Goal: Entertainment & Leisure: Consume media (video, audio)

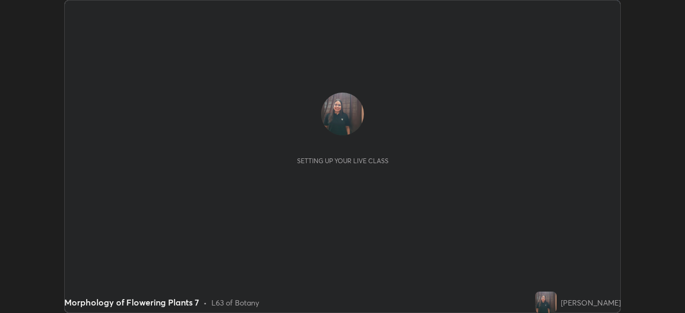
scroll to position [313, 685]
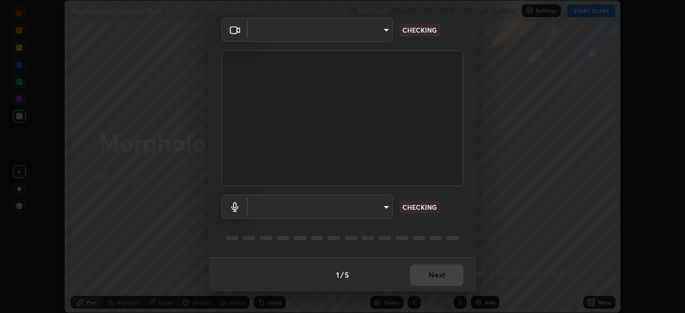
type input "0ea999b062c0169ebc0eaa7f6c9e51a1cd4caf8c3ca4c50b8d1178a1d63fce01"
type input "fc83c31c95ee897779231fdc66f4805b5773c4c737e34729776a1a4cb07ace4c"
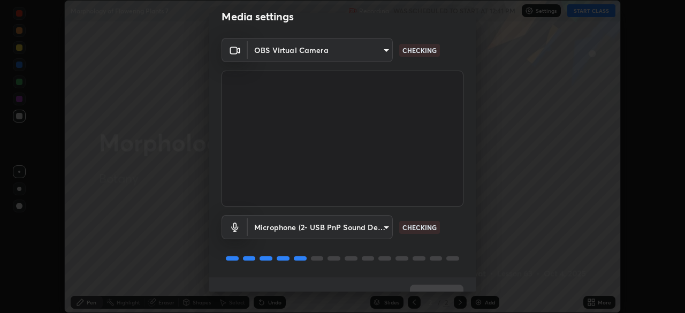
scroll to position [38, 0]
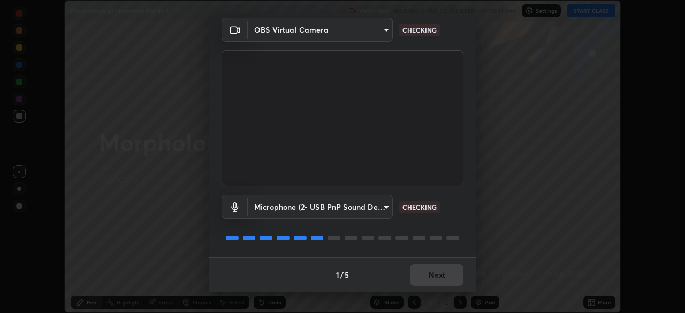
click at [419, 273] on div "1 / 5 Next" at bounding box center [343, 275] width 268 height 34
click at [418, 268] on div "1 / 5 Next" at bounding box center [343, 275] width 268 height 34
click at [420, 271] on div "1 / 5 Next" at bounding box center [343, 275] width 268 height 34
click at [423, 271] on div "1 / 5 Next" at bounding box center [343, 275] width 268 height 34
click at [423, 268] on div "1 / 5 Next" at bounding box center [343, 275] width 268 height 34
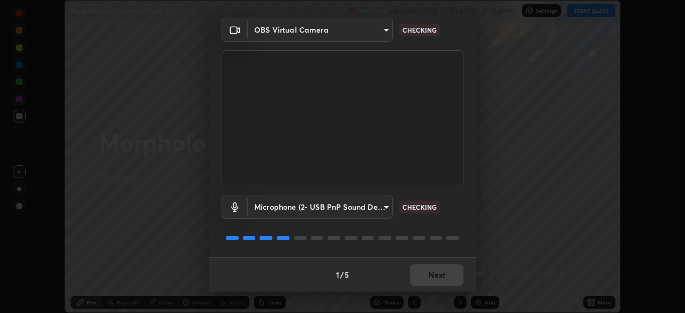
click at [423, 268] on div "1 / 5 Next" at bounding box center [343, 275] width 268 height 34
click at [420, 275] on div "1 / 5 Next" at bounding box center [343, 275] width 268 height 34
click at [417, 276] on div "1 / 5 Next" at bounding box center [343, 275] width 268 height 34
click at [415, 273] on div "1 / 5 Next" at bounding box center [343, 275] width 268 height 34
click at [415, 271] on div "1 / 5 Next" at bounding box center [343, 275] width 268 height 34
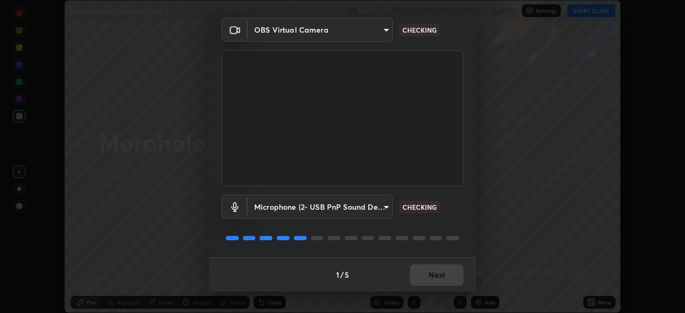
click at [417, 266] on div "1 / 5 Next" at bounding box center [343, 275] width 268 height 34
click at [418, 277] on div "1 / 5 Next" at bounding box center [343, 275] width 268 height 34
click at [420, 269] on div "1 / 5 Next" at bounding box center [343, 275] width 268 height 34
click at [427, 266] on div "1 / 5 Next" at bounding box center [343, 275] width 268 height 34
click at [427, 262] on div "1 / 5 Next" at bounding box center [343, 275] width 268 height 34
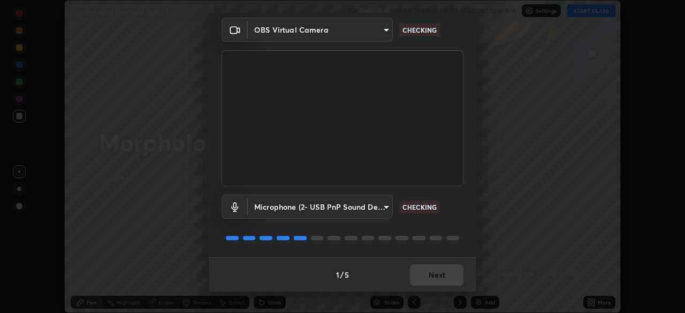
click at [428, 268] on div "1 / 5 Next" at bounding box center [343, 275] width 268 height 34
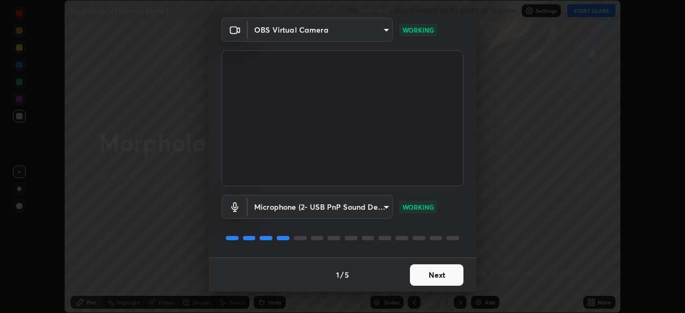
click at [423, 278] on button "Next" at bounding box center [437, 274] width 54 height 21
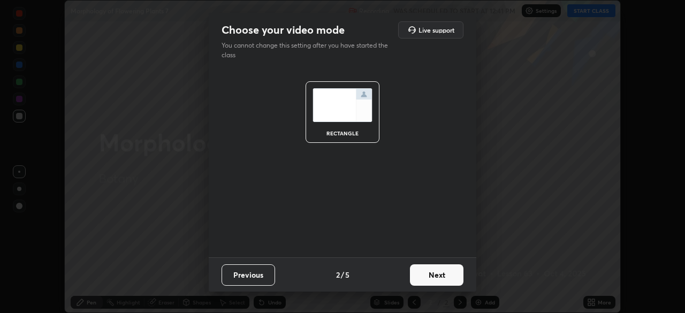
scroll to position [0, 0]
click at [420, 273] on button "Next" at bounding box center [437, 274] width 54 height 21
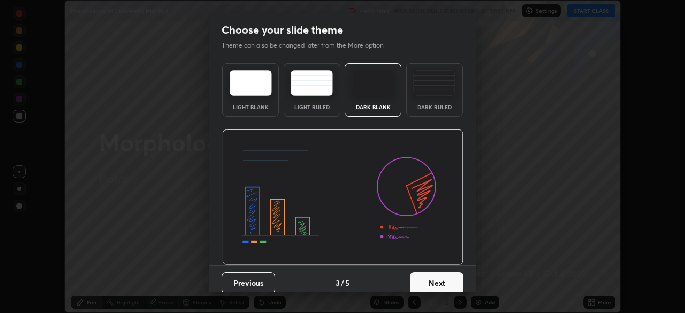
click at [420, 274] on button "Next" at bounding box center [437, 283] width 54 height 21
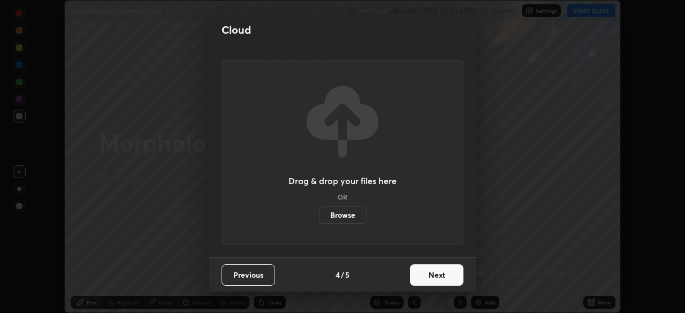
click at [421, 271] on button "Next" at bounding box center [437, 274] width 54 height 21
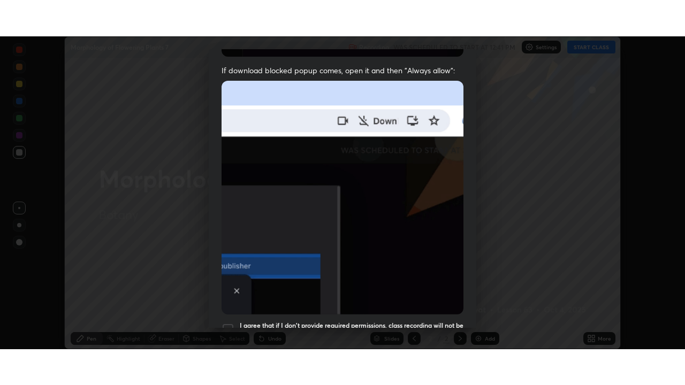
scroll to position [256, 0]
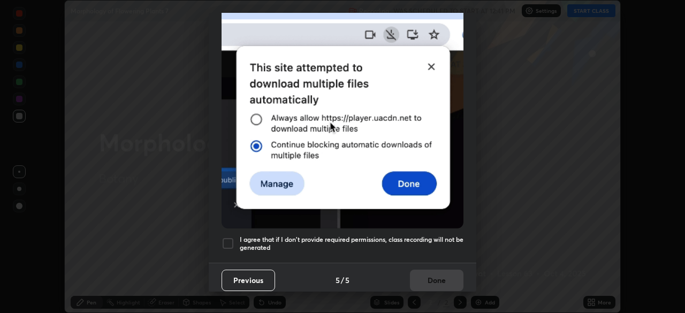
click at [232, 237] on div at bounding box center [228, 243] width 13 height 13
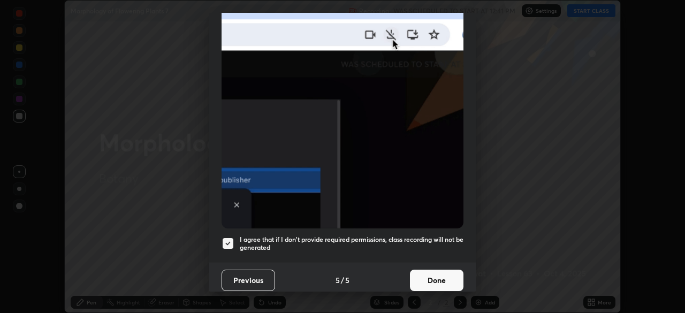
click at [419, 270] on button "Done" at bounding box center [437, 280] width 54 height 21
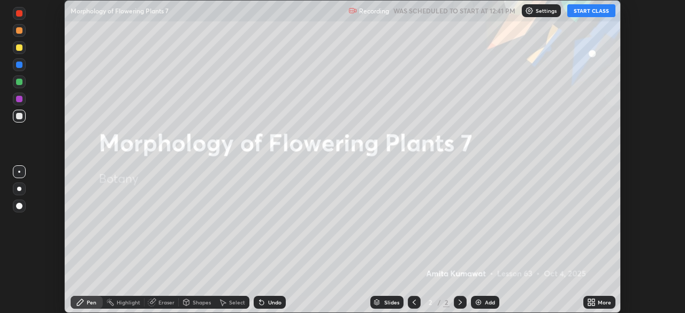
click at [591, 13] on button "START CLASS" at bounding box center [592, 10] width 48 height 13
click at [593, 307] on div "More" at bounding box center [600, 302] width 32 height 13
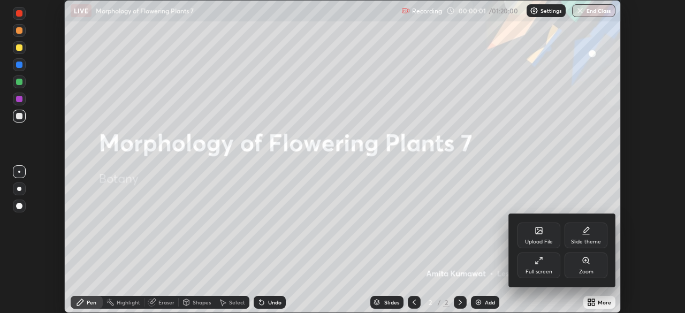
click at [546, 264] on div "Full screen" at bounding box center [539, 266] width 43 height 26
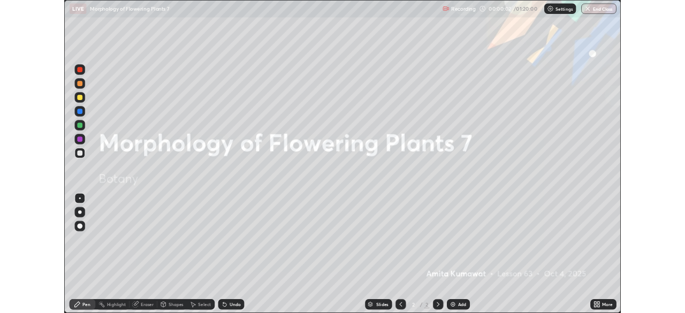
scroll to position [385, 685]
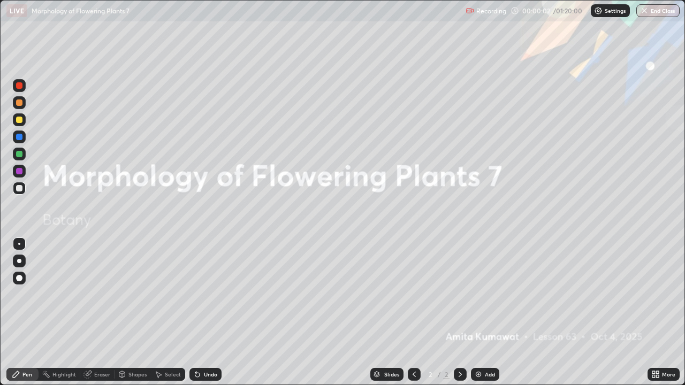
click at [480, 313] on img at bounding box center [478, 374] width 9 height 9
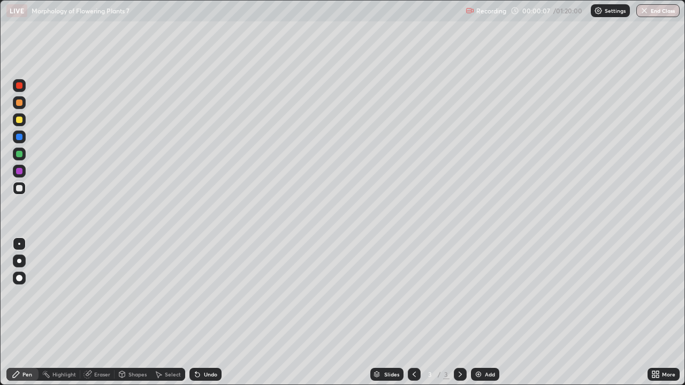
click at [410, 313] on icon at bounding box center [414, 374] width 9 height 9
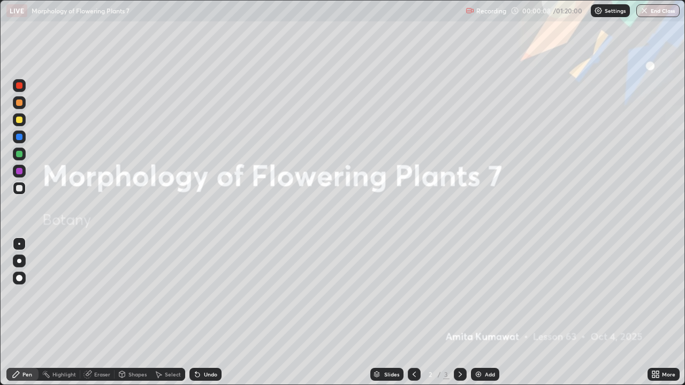
click at [657, 313] on icon at bounding box center [657, 373] width 3 height 3
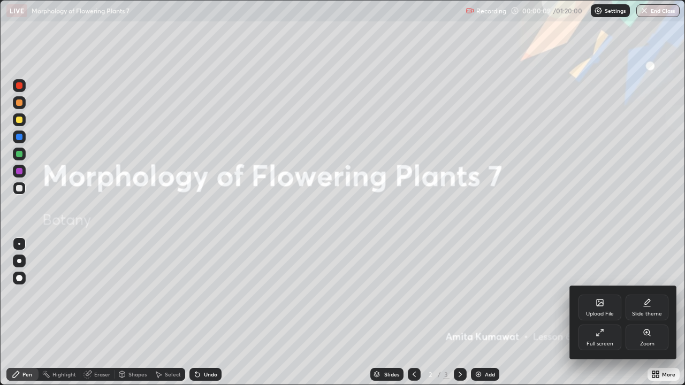
click at [647, 308] on div "Slide theme" at bounding box center [647, 308] width 43 height 26
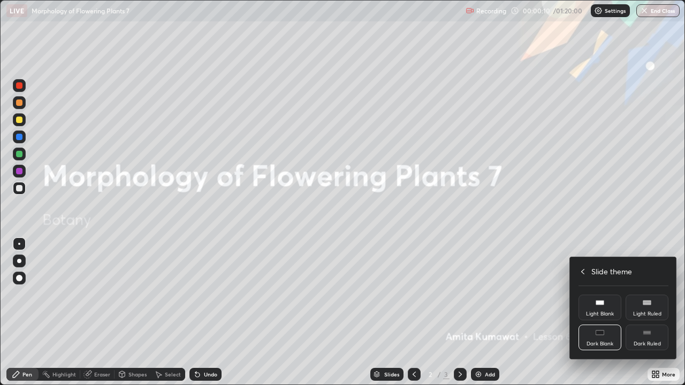
click at [649, 313] on div "Dark Ruled" at bounding box center [647, 338] width 43 height 26
click at [584, 270] on icon at bounding box center [583, 272] width 9 height 9
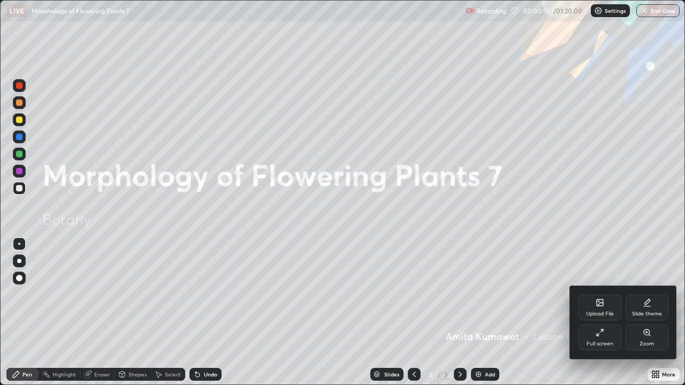
click at [599, 313] on icon at bounding box center [600, 333] width 9 height 9
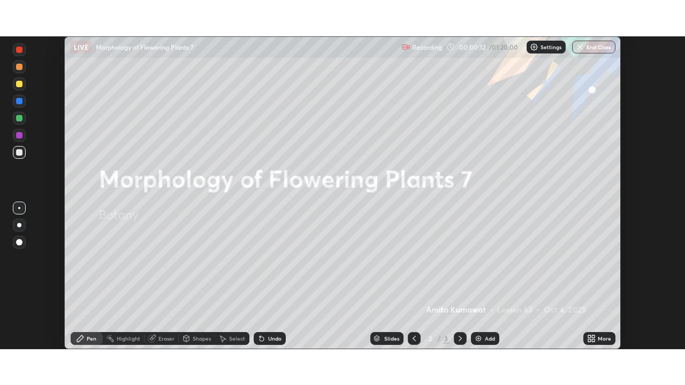
scroll to position [53226, 52853]
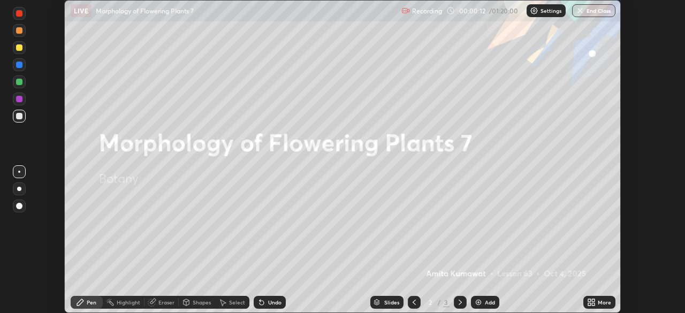
click at [589, 300] on icon at bounding box center [589, 300] width 3 height 3
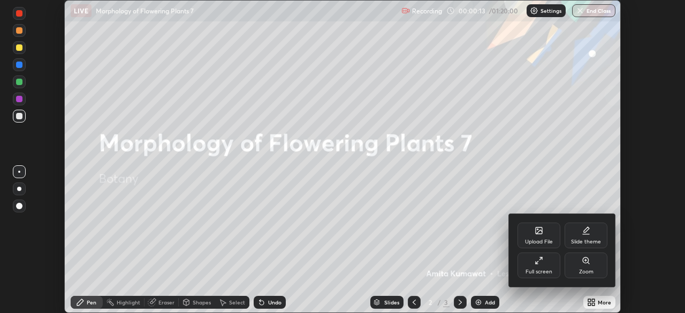
click at [538, 262] on icon at bounding box center [539, 260] width 9 height 9
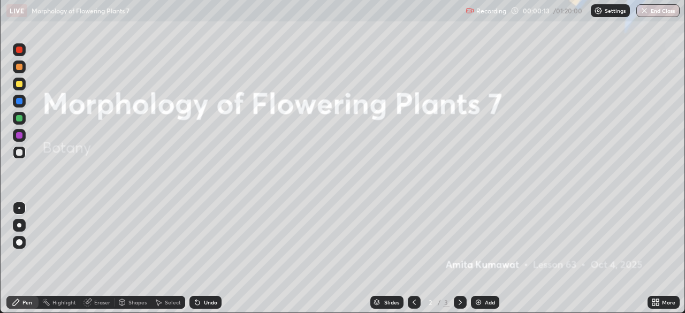
scroll to position [385, 685]
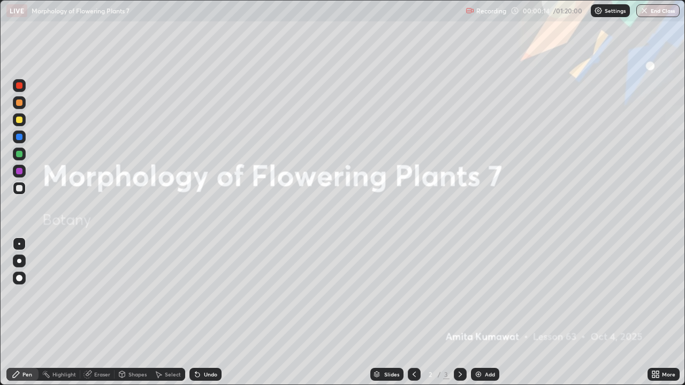
click at [481, 313] on img at bounding box center [478, 374] width 9 height 9
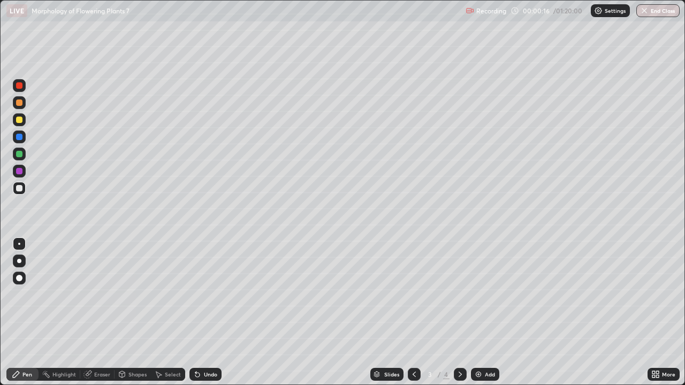
click at [19, 261] on div at bounding box center [19, 261] width 4 height 4
click at [197, 313] on icon at bounding box center [197, 375] width 4 height 4
click at [20, 188] on div at bounding box center [19, 188] width 6 height 6
click at [21, 103] on div at bounding box center [19, 103] width 6 height 6
click at [207, 313] on div "Undo" at bounding box center [210, 374] width 13 height 5
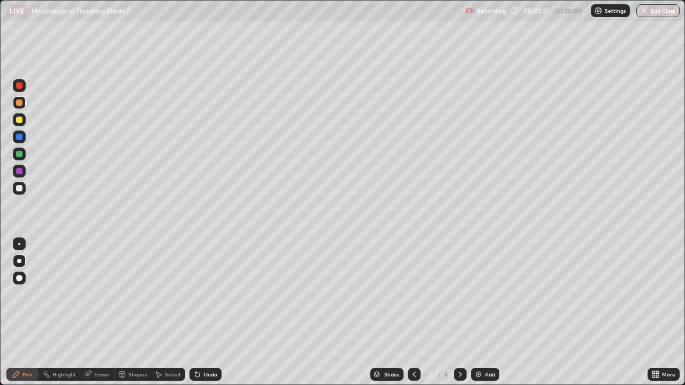
click at [211, 313] on div "Undo" at bounding box center [210, 374] width 13 height 5
click at [213, 313] on div "Undo" at bounding box center [210, 374] width 13 height 5
click at [210, 313] on div "Undo" at bounding box center [206, 374] width 32 height 13
click at [25, 117] on div at bounding box center [19, 120] width 13 height 13
click at [58, 313] on div "Highlight" at bounding box center [64, 374] width 24 height 5
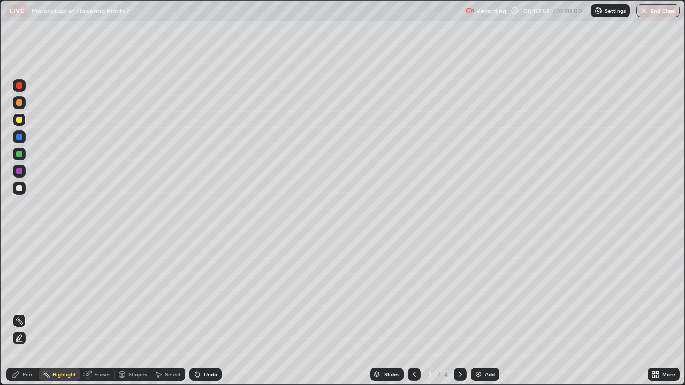
click at [24, 313] on div at bounding box center [19, 338] width 13 height 13
click at [20, 98] on div at bounding box center [19, 102] width 13 height 13
click at [32, 313] on div "Pen" at bounding box center [27, 374] width 10 height 5
click at [21, 84] on div at bounding box center [19, 85] width 6 height 6
click at [21, 188] on div at bounding box center [19, 188] width 6 height 6
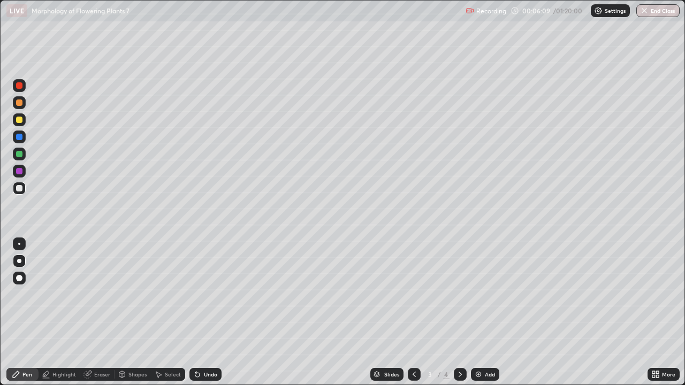
click at [21, 176] on div at bounding box center [19, 171] width 13 height 13
click at [20, 188] on div at bounding box center [19, 188] width 6 height 6
click at [478, 313] on img at bounding box center [478, 374] width 9 height 9
click at [19, 119] on div at bounding box center [19, 120] width 6 height 6
click at [63, 313] on div "Highlight" at bounding box center [64, 374] width 24 height 5
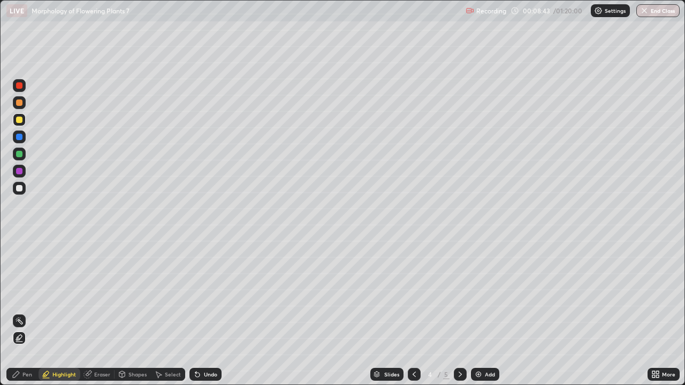
click at [409, 313] on div at bounding box center [414, 374] width 13 height 21
click at [458, 313] on icon at bounding box center [460, 374] width 9 height 9
click at [18, 154] on div at bounding box center [19, 154] width 6 height 6
click at [201, 313] on div "Undo" at bounding box center [206, 374] width 32 height 13
click at [19, 313] on icon at bounding box center [16, 374] width 9 height 9
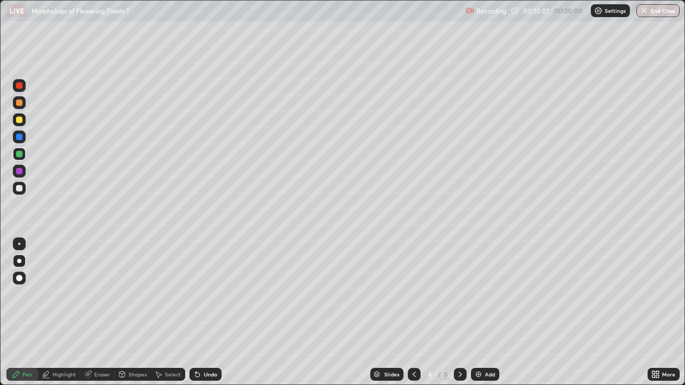
click at [20, 102] on div at bounding box center [19, 103] width 6 height 6
click at [20, 137] on div at bounding box center [19, 137] width 6 height 6
click at [413, 313] on icon at bounding box center [414, 374] width 9 height 9
click at [462, 313] on div at bounding box center [460, 374] width 13 height 13
click at [476, 313] on img at bounding box center [478, 374] width 9 height 9
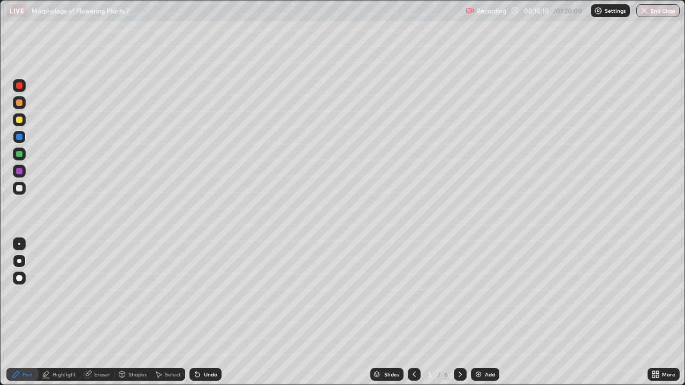
click at [18, 187] on div at bounding box center [19, 188] width 6 height 6
click at [18, 140] on div at bounding box center [19, 137] width 6 height 6
click at [458, 313] on icon at bounding box center [460, 374] width 9 height 9
click at [474, 313] on div "Add" at bounding box center [485, 374] width 28 height 13
click at [412, 313] on icon at bounding box center [414, 374] width 9 height 9
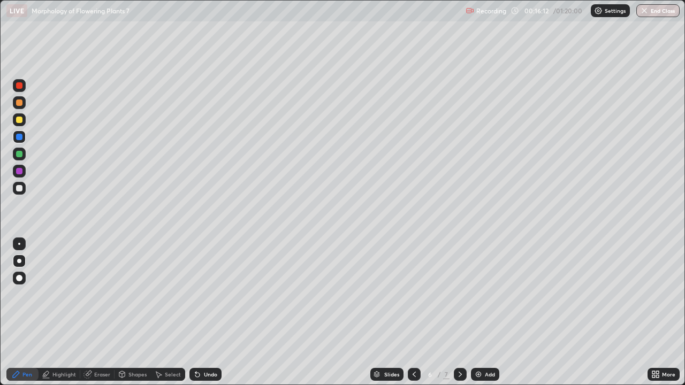
click at [412, 313] on icon at bounding box center [414, 374] width 9 height 9
click at [459, 313] on icon at bounding box center [460, 374] width 9 height 9
click at [458, 313] on icon at bounding box center [460, 374] width 9 height 9
click at [20, 189] on div at bounding box center [19, 188] width 6 height 6
click at [100, 313] on div "Eraser" at bounding box center [102, 374] width 16 height 5
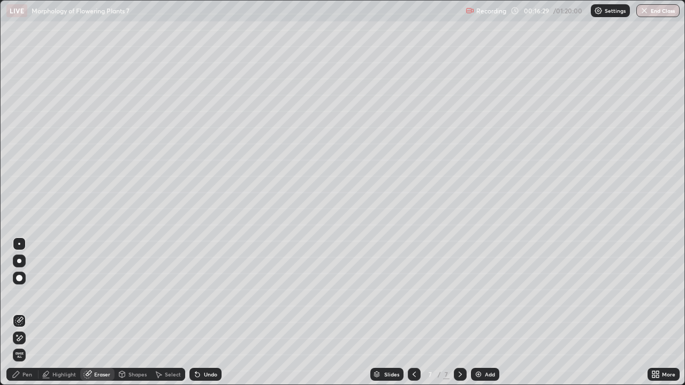
click at [26, 313] on div "Pen" at bounding box center [27, 374] width 10 height 5
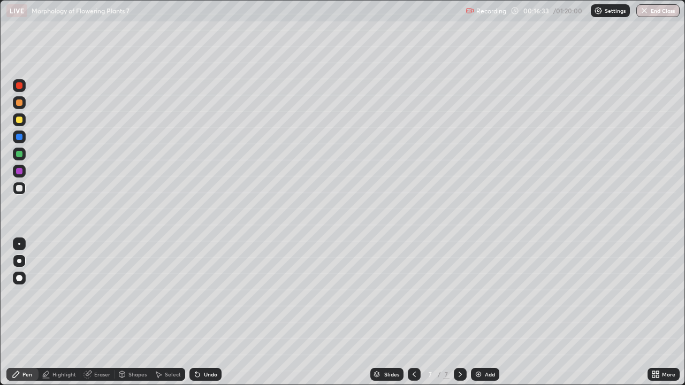
click at [23, 155] on div at bounding box center [19, 154] width 13 height 13
click at [207, 313] on div "Undo" at bounding box center [210, 374] width 13 height 5
click at [24, 189] on div at bounding box center [19, 188] width 13 height 13
click at [127, 313] on div "Shapes" at bounding box center [133, 374] width 36 height 13
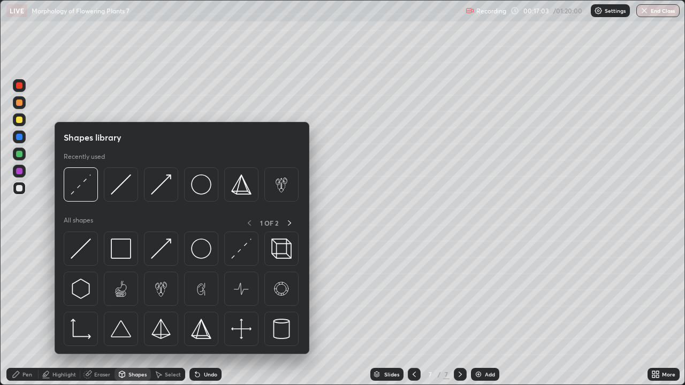
click at [97, 313] on div "Eraser" at bounding box center [102, 374] width 16 height 5
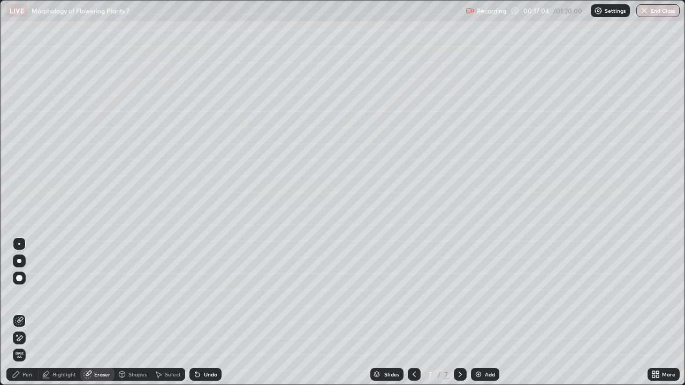
click at [67, 313] on div "Highlight" at bounding box center [64, 374] width 24 height 5
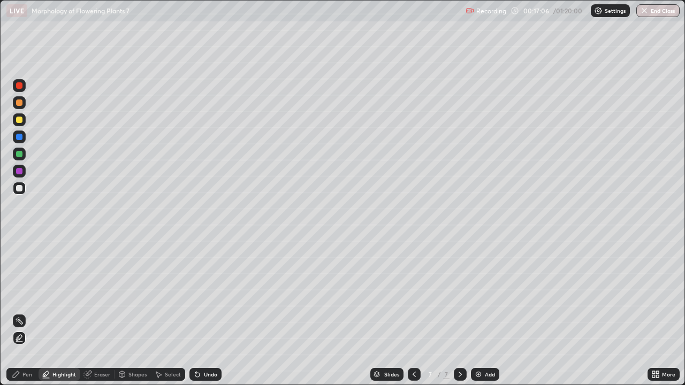
click at [23, 152] on div at bounding box center [19, 154] width 13 height 13
click at [22, 105] on div at bounding box center [19, 102] width 13 height 13
click at [210, 313] on div "Undo" at bounding box center [210, 374] width 13 height 5
click at [22, 313] on div "Pen" at bounding box center [22, 374] width 32 height 13
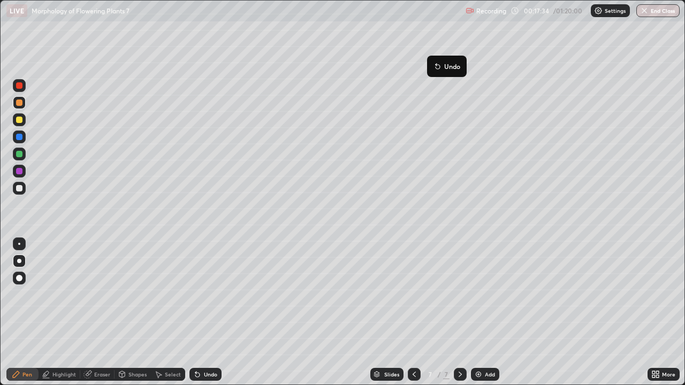
click at [438, 61] on button "Undo" at bounding box center [447, 66] width 31 height 13
click at [20, 85] on div at bounding box center [19, 85] width 6 height 6
click at [19, 102] on div at bounding box center [19, 103] width 6 height 6
click at [20, 152] on div at bounding box center [19, 154] width 6 height 6
click at [19, 191] on div at bounding box center [19, 188] width 6 height 6
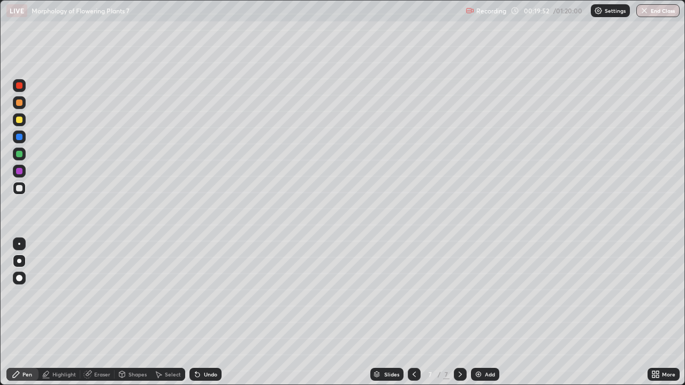
click at [20, 102] on div at bounding box center [19, 103] width 6 height 6
click at [23, 89] on div at bounding box center [19, 85] width 13 height 13
click at [24, 123] on div at bounding box center [19, 120] width 13 height 13
click at [213, 313] on div "Undo" at bounding box center [206, 374] width 32 height 13
click at [25, 244] on div at bounding box center [19, 244] width 13 height 13
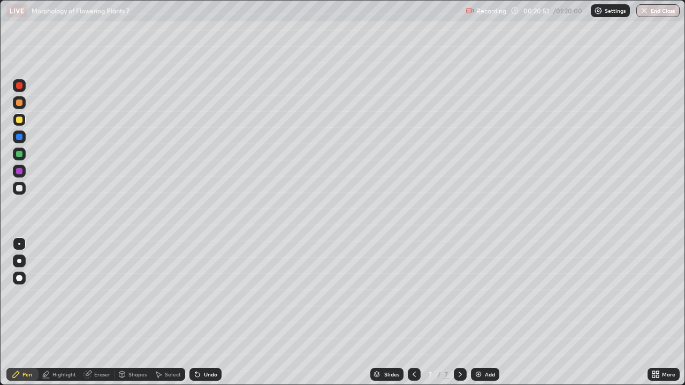
click at [25, 169] on div at bounding box center [19, 171] width 13 height 13
click at [410, 313] on div at bounding box center [414, 374] width 13 height 13
click at [416, 313] on icon at bounding box center [414, 374] width 9 height 9
click at [459, 313] on icon at bounding box center [460, 374] width 9 height 9
click at [462, 313] on div at bounding box center [460, 374] width 13 height 21
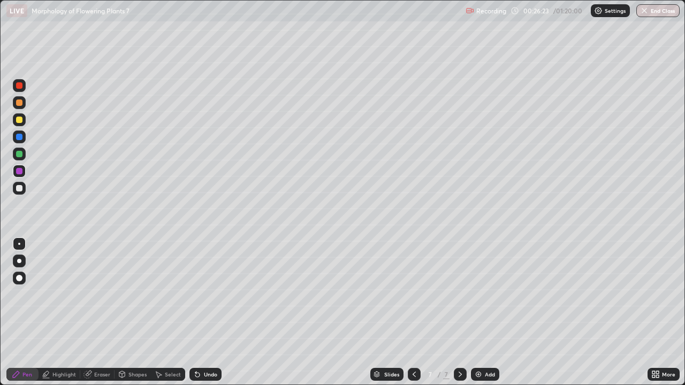
click at [479, 313] on img at bounding box center [478, 374] width 9 height 9
click at [19, 257] on div at bounding box center [19, 261] width 13 height 13
click at [208, 313] on div "Undo" at bounding box center [210, 374] width 13 height 5
click at [21, 190] on div at bounding box center [19, 188] width 6 height 6
click at [460, 313] on icon at bounding box center [460, 374] width 9 height 9
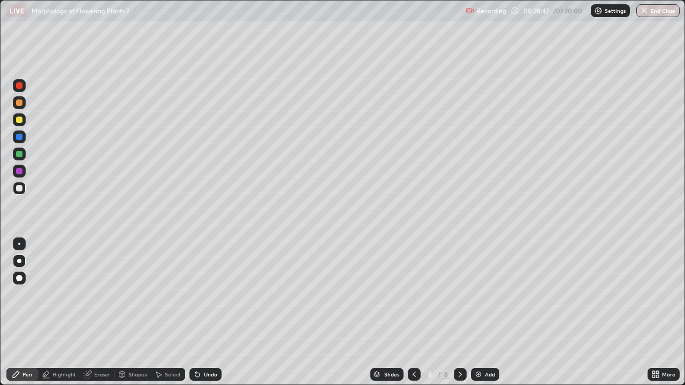
click at [473, 313] on div "Add" at bounding box center [485, 374] width 28 height 13
click at [18, 172] on div at bounding box center [19, 171] width 6 height 6
click at [22, 190] on div at bounding box center [19, 188] width 6 height 6
click at [207, 313] on div "Undo" at bounding box center [210, 374] width 13 height 5
click at [208, 313] on div "Undo" at bounding box center [210, 374] width 13 height 5
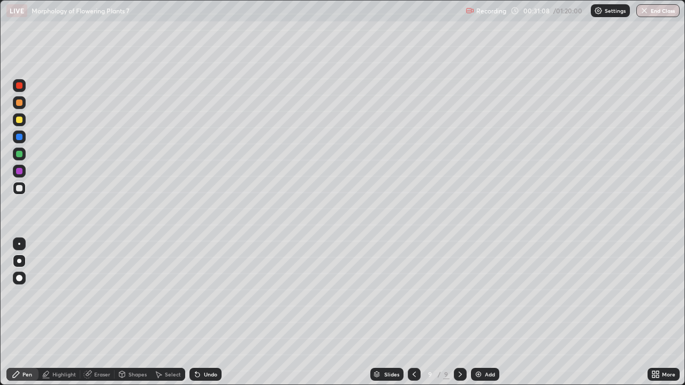
click at [479, 313] on img at bounding box center [478, 374] width 9 height 9
click at [210, 313] on div "Undo" at bounding box center [210, 374] width 13 height 5
click at [207, 313] on div "Undo" at bounding box center [210, 374] width 13 height 5
click at [208, 313] on div "Undo" at bounding box center [210, 374] width 13 height 5
click at [209, 313] on div "Undo" at bounding box center [206, 374] width 32 height 13
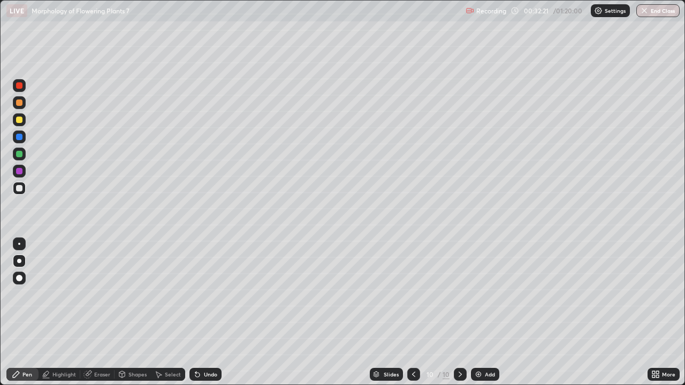
click at [200, 313] on div "Undo" at bounding box center [206, 374] width 32 height 13
click at [200, 313] on icon at bounding box center [197, 374] width 9 height 9
click at [198, 313] on icon at bounding box center [197, 375] width 4 height 4
click at [197, 313] on icon at bounding box center [197, 375] width 4 height 4
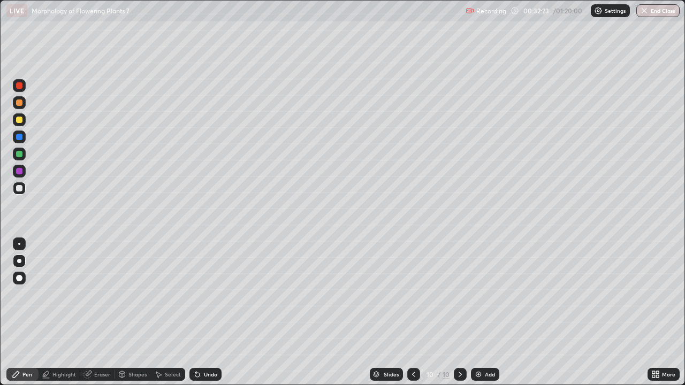
click at [196, 313] on icon at bounding box center [197, 375] width 4 height 4
click at [197, 313] on icon at bounding box center [197, 375] width 4 height 4
click at [197, 313] on icon at bounding box center [197, 374] width 9 height 9
click at [21, 154] on div at bounding box center [19, 154] width 6 height 6
click at [24, 170] on div at bounding box center [19, 171] width 13 height 13
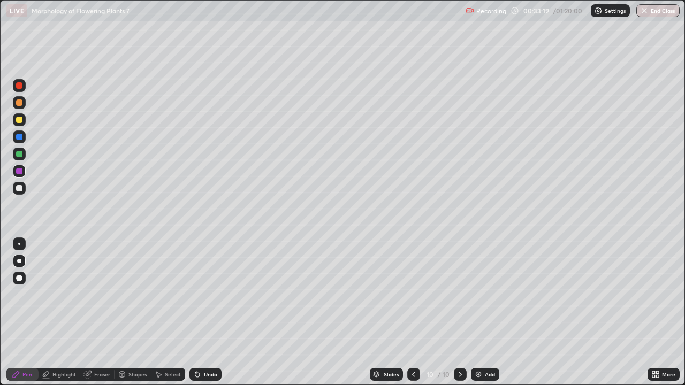
click at [19, 190] on div at bounding box center [19, 188] width 6 height 6
click at [459, 313] on icon at bounding box center [460, 374] width 9 height 9
click at [478, 313] on img at bounding box center [478, 374] width 9 height 9
click at [25, 172] on div at bounding box center [19, 171] width 13 height 13
click at [16, 189] on div at bounding box center [19, 188] width 6 height 6
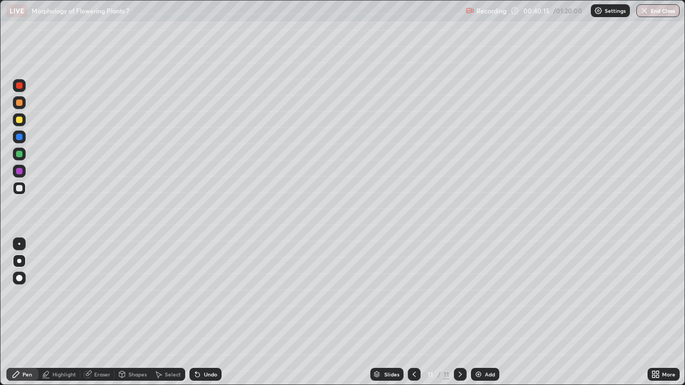
click at [201, 313] on div "Undo" at bounding box center [206, 374] width 32 height 13
click at [199, 313] on icon at bounding box center [197, 374] width 9 height 9
click at [196, 313] on icon at bounding box center [197, 375] width 4 height 4
click at [95, 313] on div "Eraser" at bounding box center [97, 374] width 34 height 13
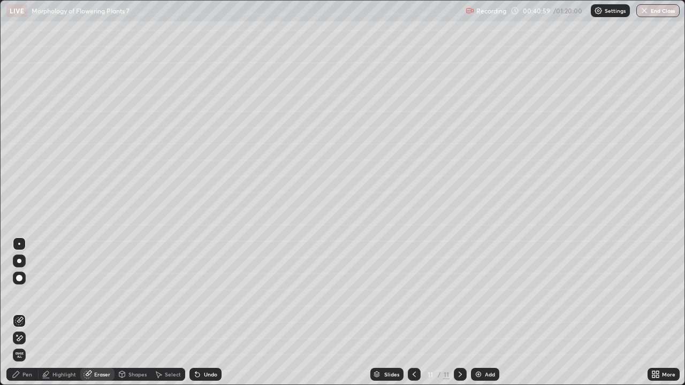
click at [409, 313] on div at bounding box center [414, 374] width 13 height 13
click at [459, 313] on icon at bounding box center [460, 374] width 9 height 9
click at [480, 313] on div "Add" at bounding box center [485, 374] width 28 height 13
click at [17, 313] on icon at bounding box center [16, 374] width 9 height 9
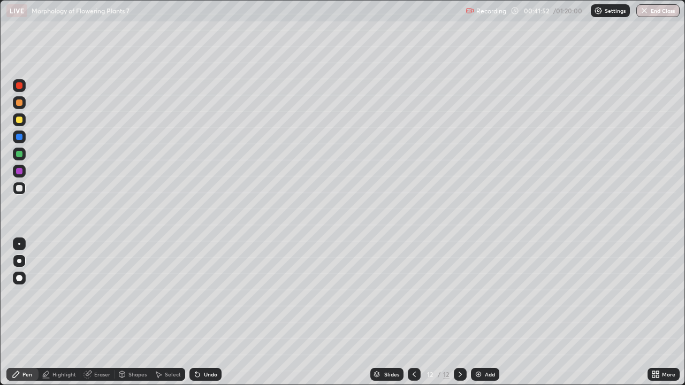
click at [21, 170] on div at bounding box center [19, 171] width 6 height 6
click at [418, 313] on div at bounding box center [414, 374] width 13 height 13
click at [412, 313] on icon at bounding box center [414, 374] width 9 height 9
click at [459, 313] on icon at bounding box center [460, 374] width 9 height 9
click at [459, 313] on icon at bounding box center [460, 374] width 3 height 5
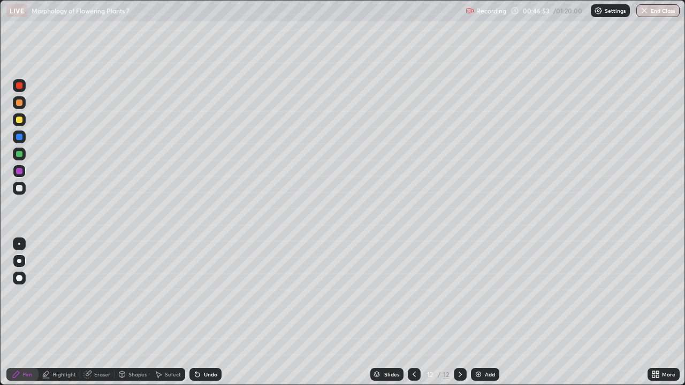
click at [18, 188] on div at bounding box center [19, 188] width 6 height 6
click at [214, 313] on div "Undo" at bounding box center [210, 374] width 13 height 5
click at [211, 313] on div "Undo" at bounding box center [210, 374] width 13 height 5
click at [21, 155] on div at bounding box center [19, 154] width 6 height 6
click at [24, 172] on div at bounding box center [19, 171] width 13 height 13
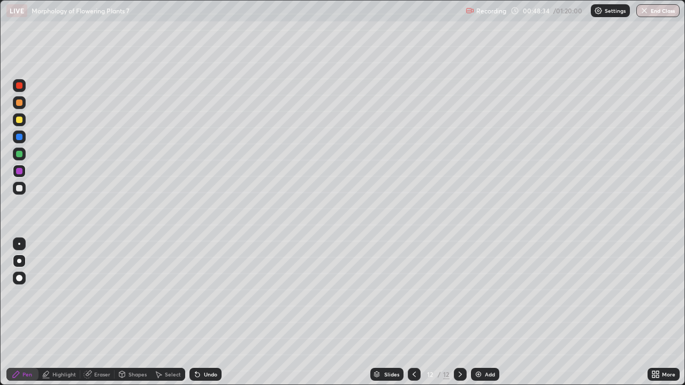
click at [212, 313] on div "Undo" at bounding box center [210, 374] width 13 height 5
click at [211, 313] on div "Undo" at bounding box center [210, 374] width 13 height 5
click at [214, 313] on div "Undo" at bounding box center [206, 374] width 32 height 13
click at [214, 313] on div "Undo" at bounding box center [210, 374] width 13 height 5
click at [212, 313] on div "Undo" at bounding box center [206, 374] width 32 height 13
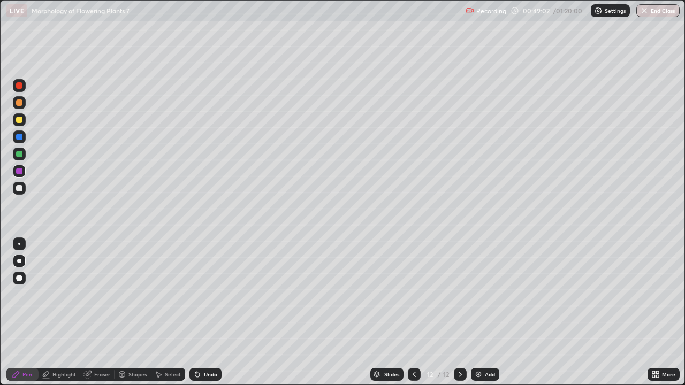
click at [215, 313] on div "Undo" at bounding box center [206, 374] width 32 height 13
click at [220, 313] on div "Undo" at bounding box center [206, 374] width 32 height 13
click at [218, 313] on div "Undo" at bounding box center [206, 374] width 32 height 13
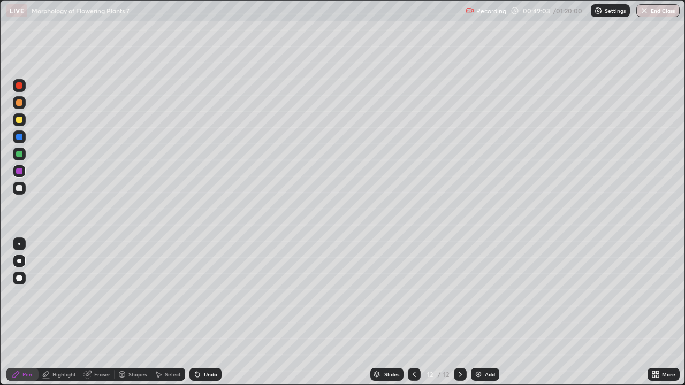
click at [218, 313] on div "Undo" at bounding box center [206, 374] width 32 height 13
click at [217, 313] on div "Undo" at bounding box center [206, 374] width 32 height 13
click at [211, 313] on div "Undo" at bounding box center [210, 374] width 13 height 5
click at [209, 313] on div "Undo" at bounding box center [210, 374] width 13 height 5
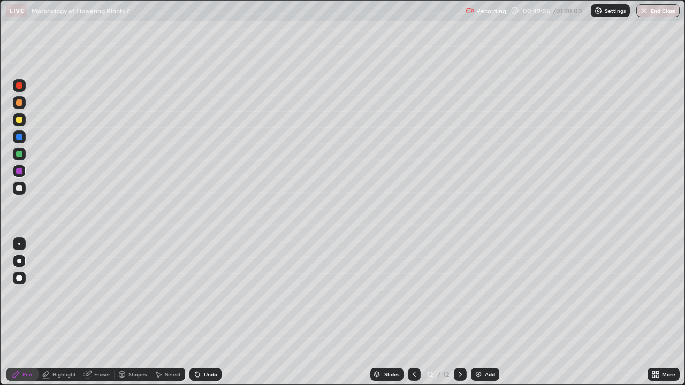
click at [209, 313] on div "Undo" at bounding box center [210, 374] width 13 height 5
click at [18, 136] on div at bounding box center [19, 137] width 6 height 6
click at [24, 85] on div at bounding box center [19, 85] width 13 height 13
click at [25, 239] on div at bounding box center [19, 244] width 13 height 17
click at [20, 187] on div at bounding box center [19, 188] width 6 height 6
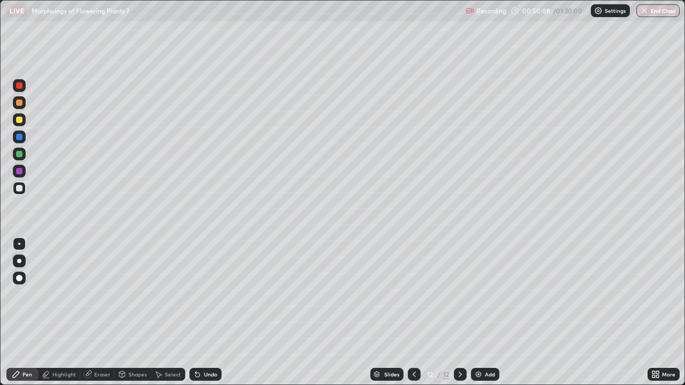
click at [18, 85] on div at bounding box center [19, 85] width 6 height 6
click at [20, 261] on div at bounding box center [19, 261] width 4 height 4
click at [413, 313] on icon at bounding box center [414, 374] width 9 height 9
click at [414, 313] on icon at bounding box center [414, 374] width 3 height 5
click at [413, 313] on icon at bounding box center [414, 374] width 9 height 9
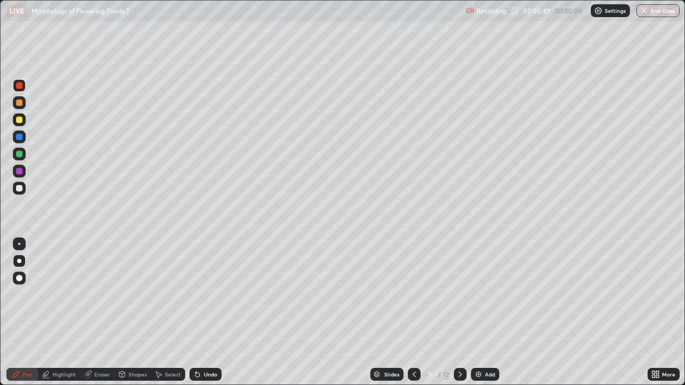
click at [413, 313] on icon at bounding box center [414, 374] width 9 height 9
click at [459, 313] on icon at bounding box center [460, 374] width 9 height 9
click at [460, 313] on icon at bounding box center [460, 374] width 9 height 9
click at [459, 313] on icon at bounding box center [460, 374] width 9 height 9
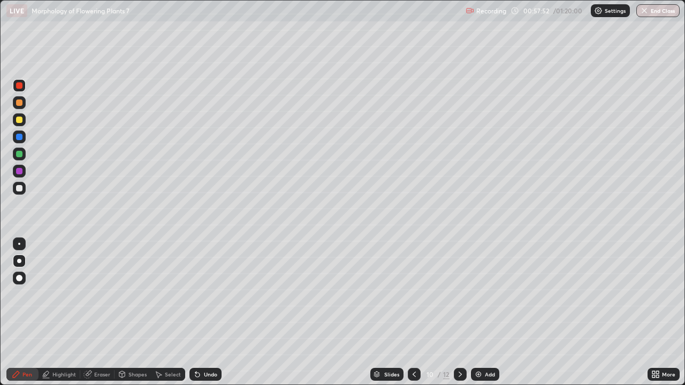
click at [459, 313] on icon at bounding box center [460, 374] width 9 height 9
click at [461, 313] on icon at bounding box center [460, 374] width 9 height 9
click at [459, 313] on icon at bounding box center [460, 374] width 9 height 9
click at [477, 313] on img at bounding box center [478, 374] width 9 height 9
click at [21, 190] on div at bounding box center [19, 188] width 6 height 6
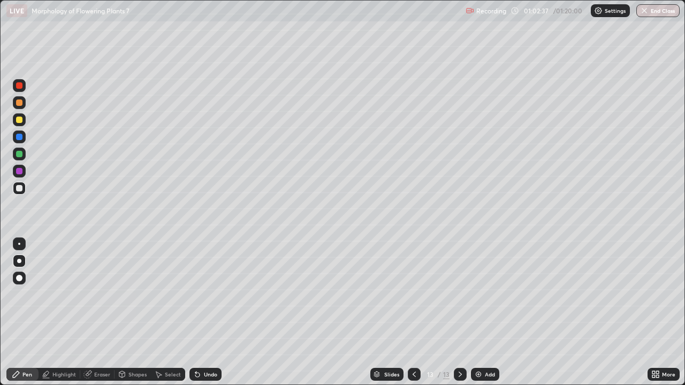
click at [20, 122] on div at bounding box center [19, 120] width 6 height 6
click at [21, 187] on div at bounding box center [19, 188] width 6 height 6
click at [19, 171] on div at bounding box center [19, 171] width 6 height 6
click at [214, 313] on div "Undo" at bounding box center [206, 374] width 32 height 13
click at [216, 313] on div "Undo" at bounding box center [206, 374] width 32 height 13
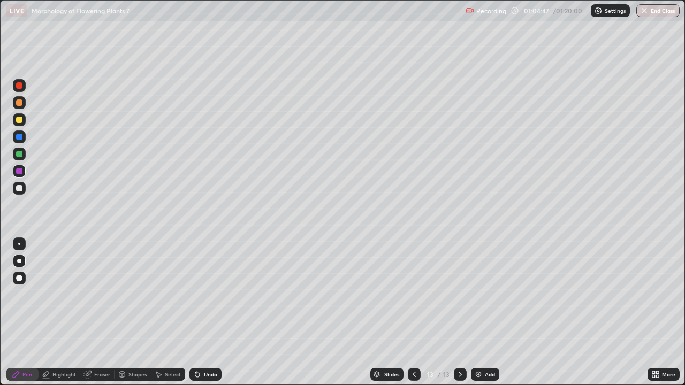
click at [216, 313] on div "Undo" at bounding box center [206, 374] width 32 height 13
click at [480, 313] on img at bounding box center [478, 374] width 9 height 9
click at [209, 313] on div "Undo" at bounding box center [210, 374] width 13 height 5
click at [207, 313] on div "Undo" at bounding box center [210, 374] width 13 height 5
click at [24, 183] on div at bounding box center [19, 188] width 13 height 13
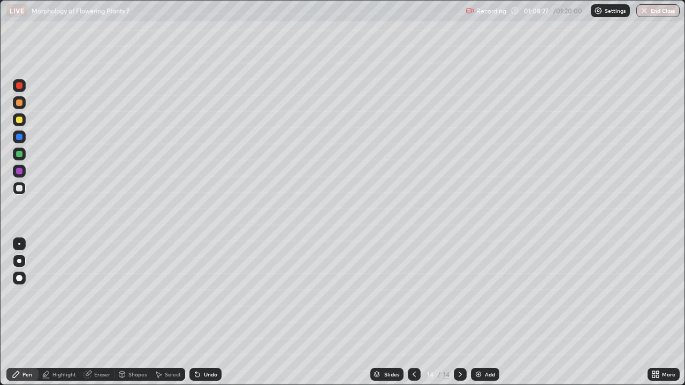
click at [412, 313] on icon at bounding box center [414, 374] width 9 height 9
click at [465, 313] on div at bounding box center [460, 374] width 13 height 13
click at [647, 10] on img "button" at bounding box center [645, 10] width 9 height 9
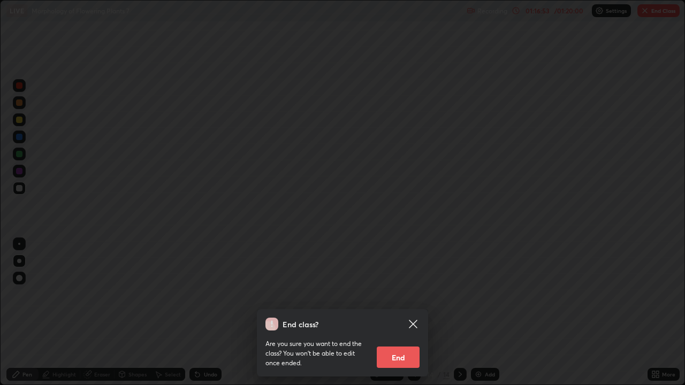
click at [402, 313] on button "End" at bounding box center [398, 357] width 43 height 21
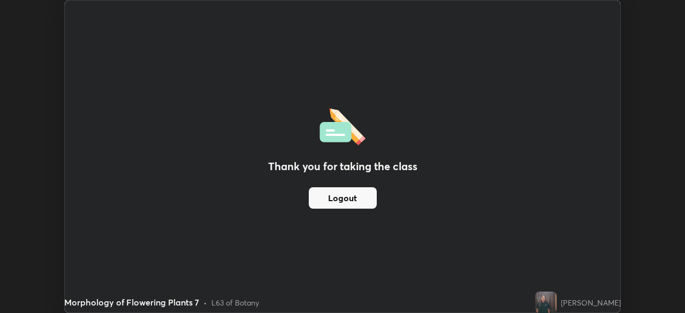
scroll to position [53226, 52853]
